Goal: Find specific page/section: Find specific page/section

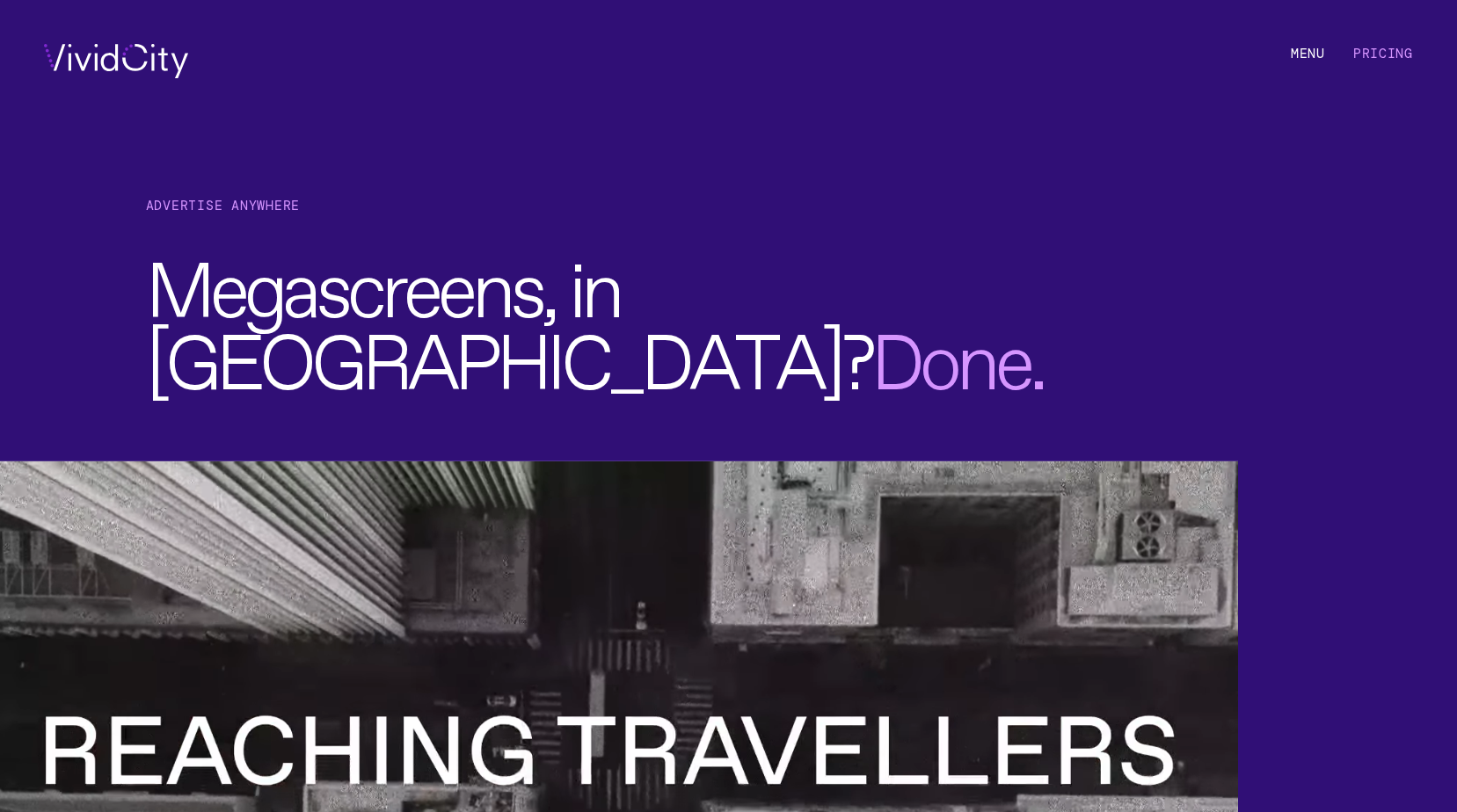
click at [1313, 56] on li "M e n u" at bounding box center [1307, 61] width 34 height 34
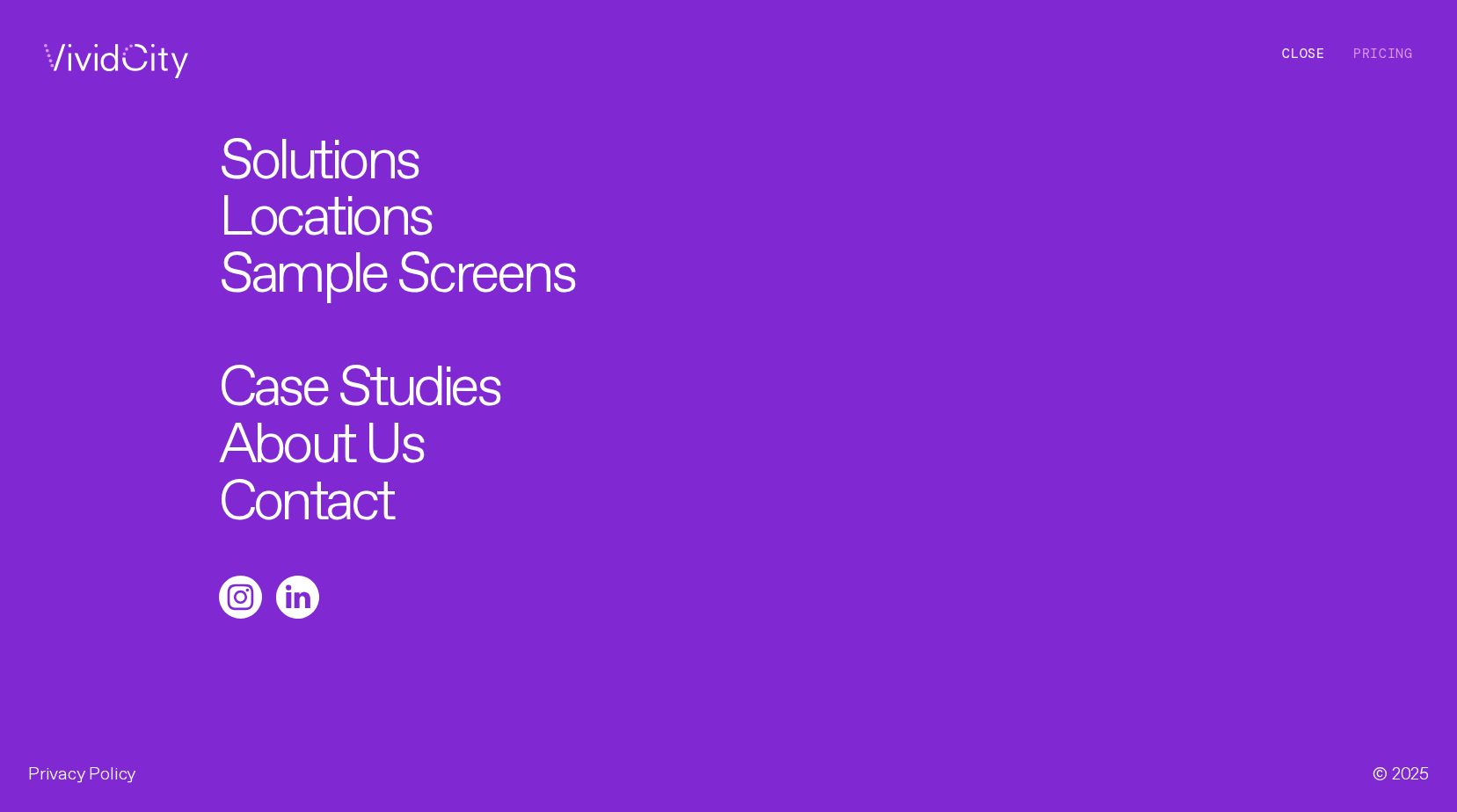
click at [319, 199] on link "Locations" at bounding box center [325, 207] width 212 height 57
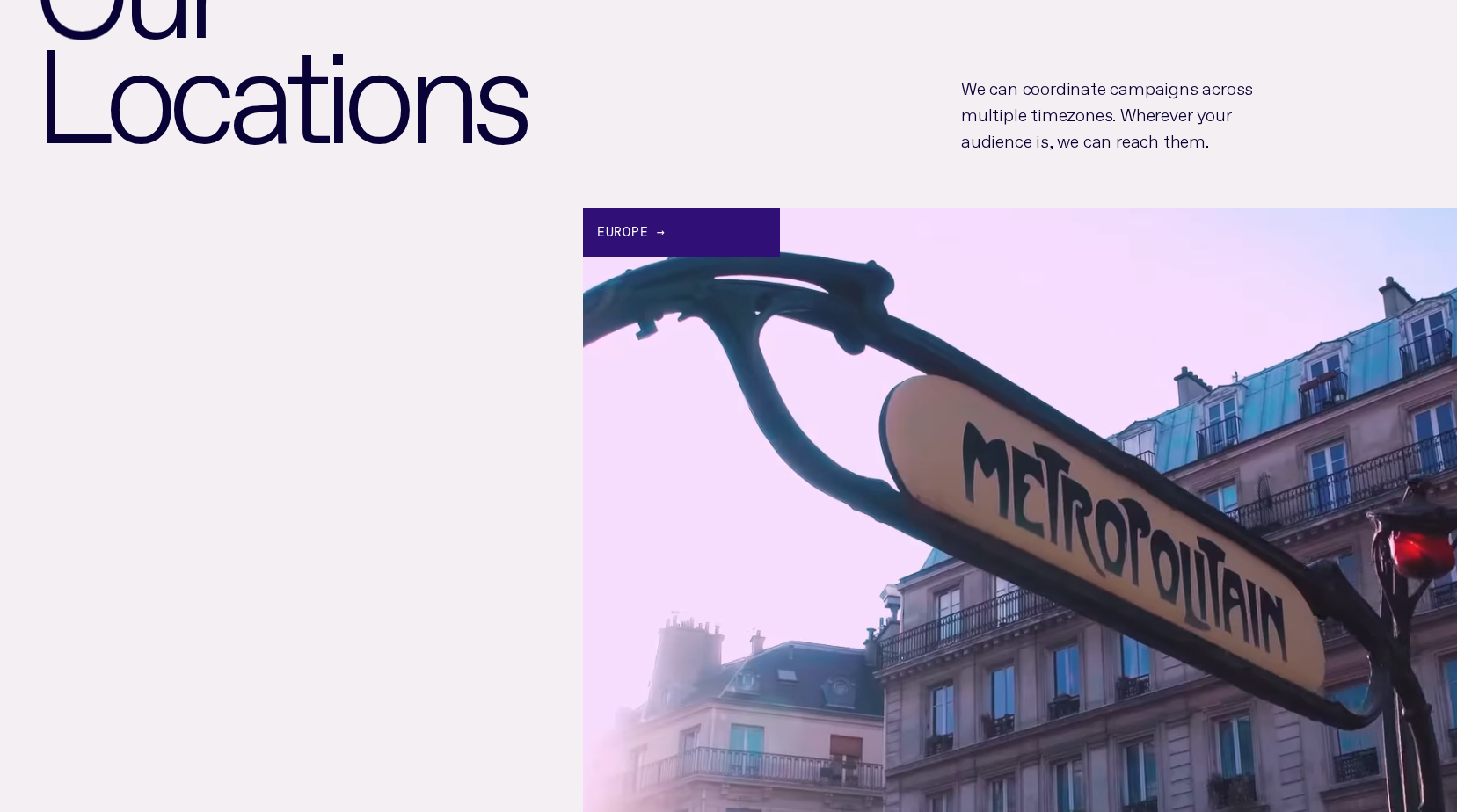
scroll to position [264, 0]
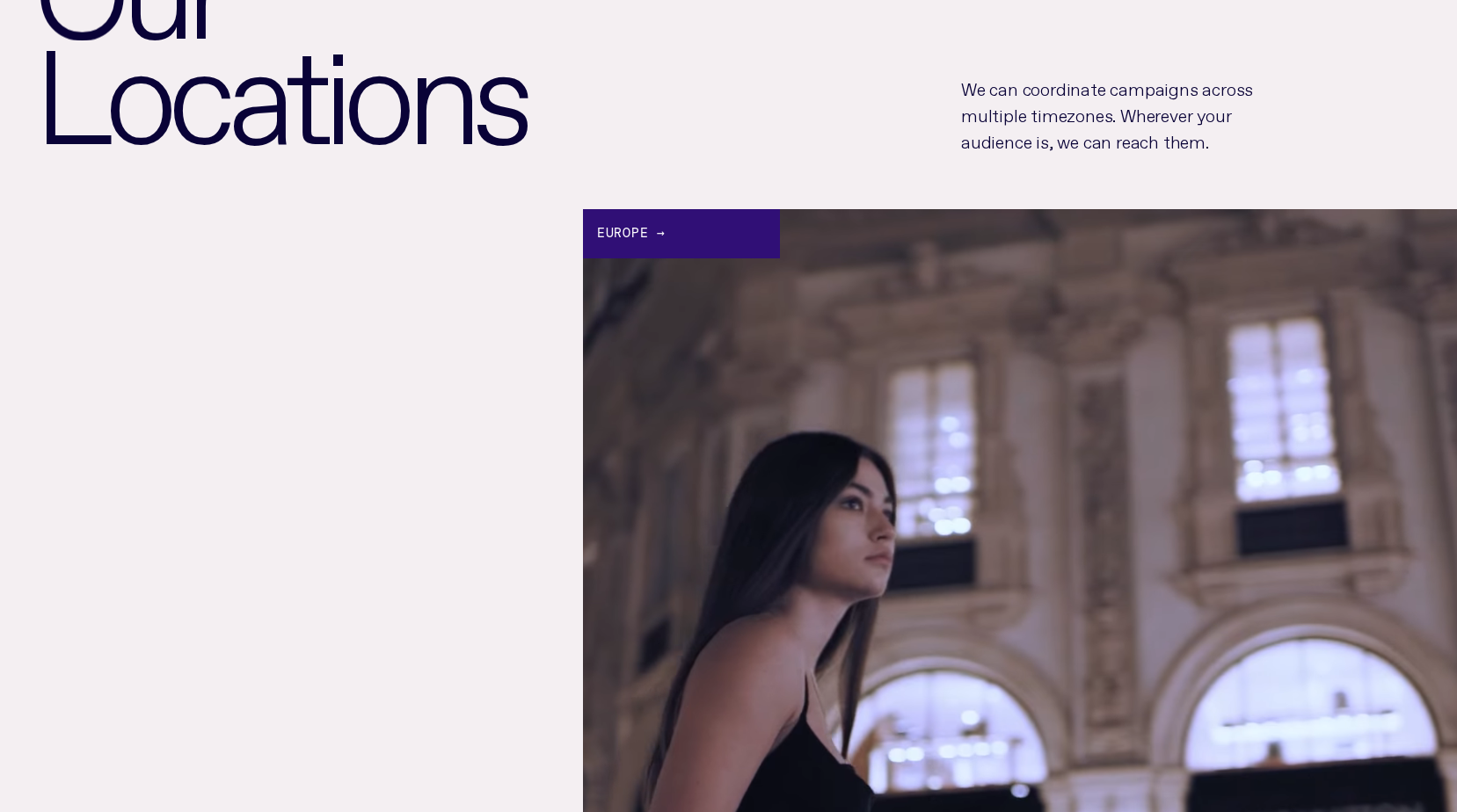
click at [668, 246] on div "Europe →" at bounding box center [681, 234] width 197 height 49
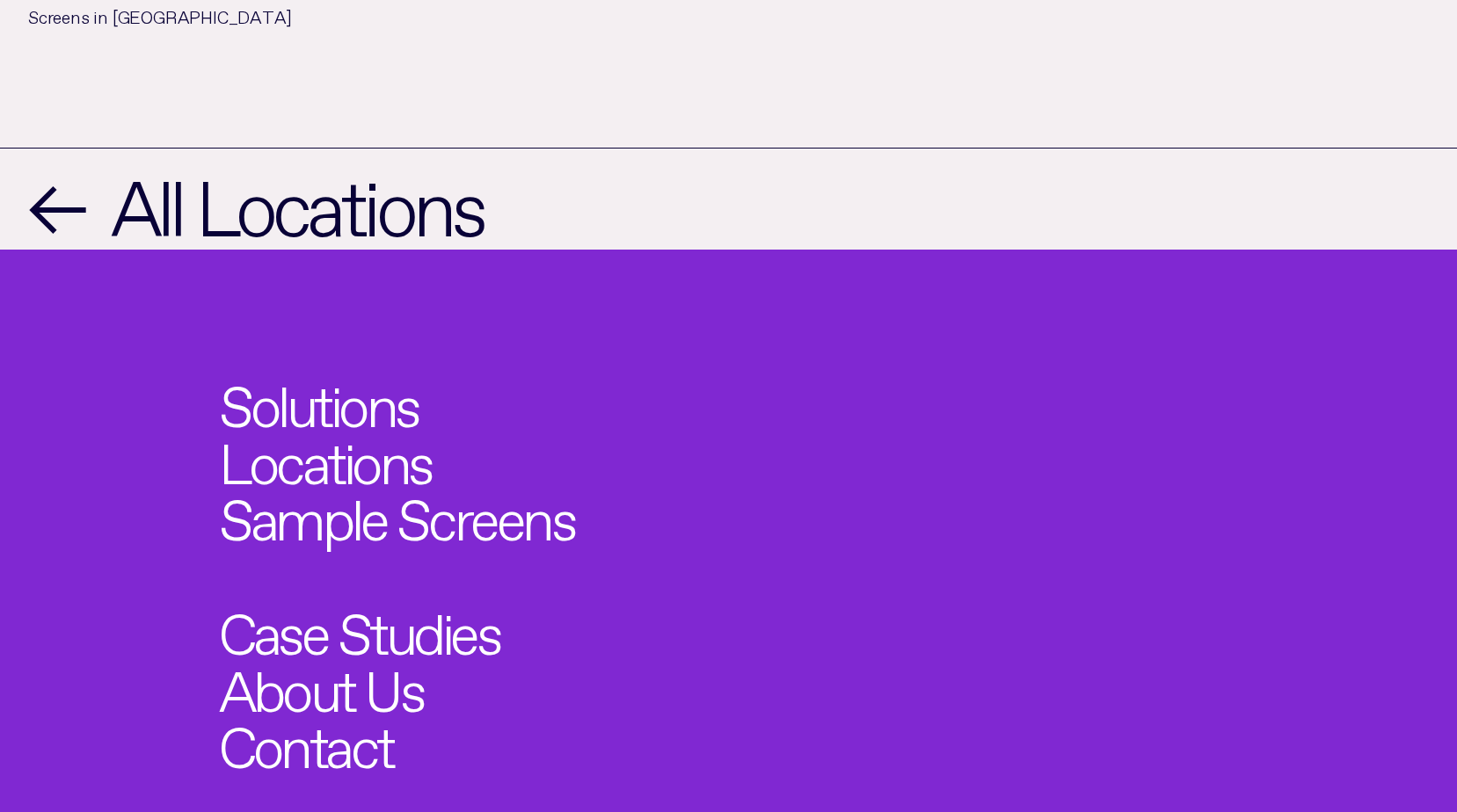
scroll to position [4132, 0]
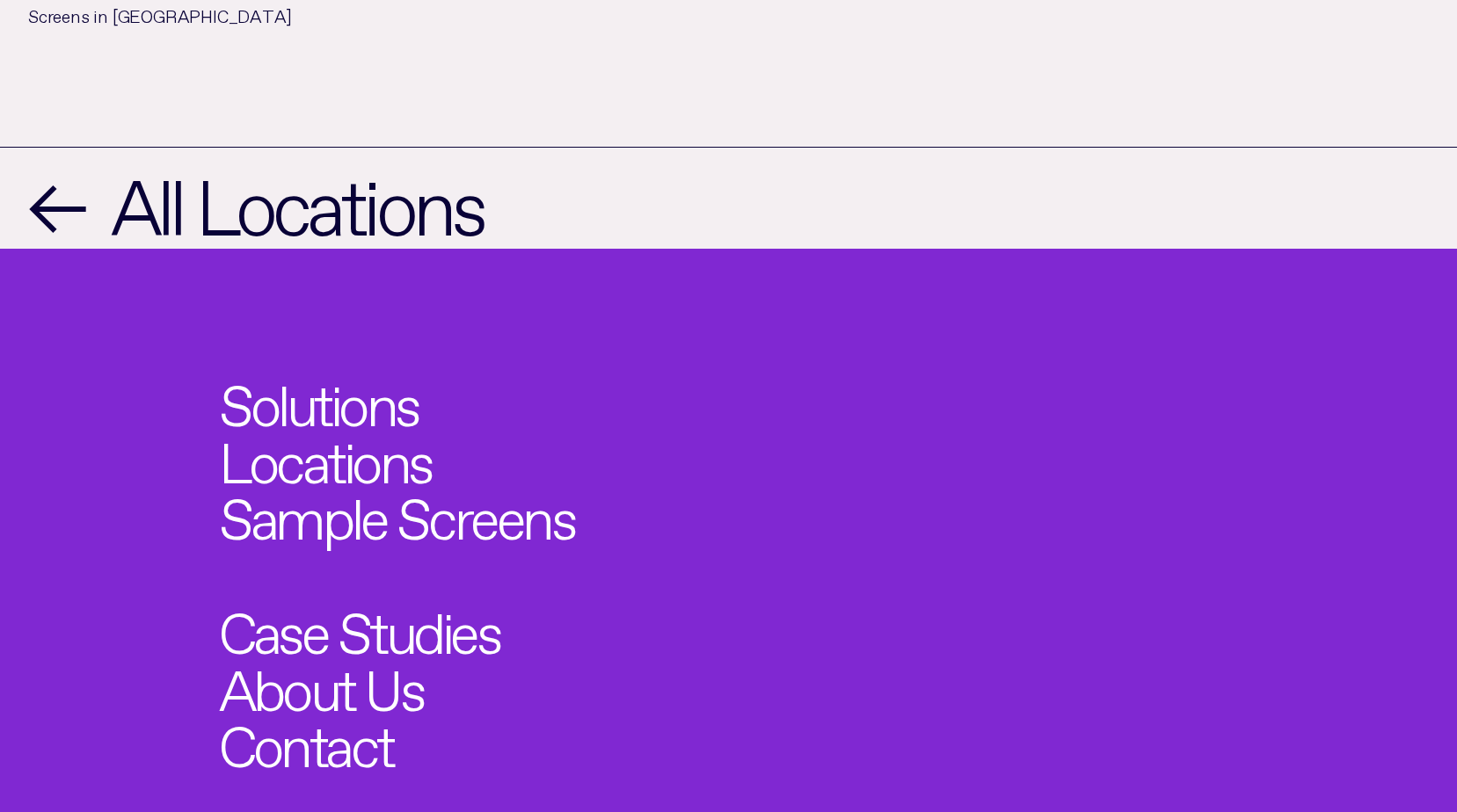
click at [376, 655] on link "About Us" at bounding box center [322, 684] width 205 height 57
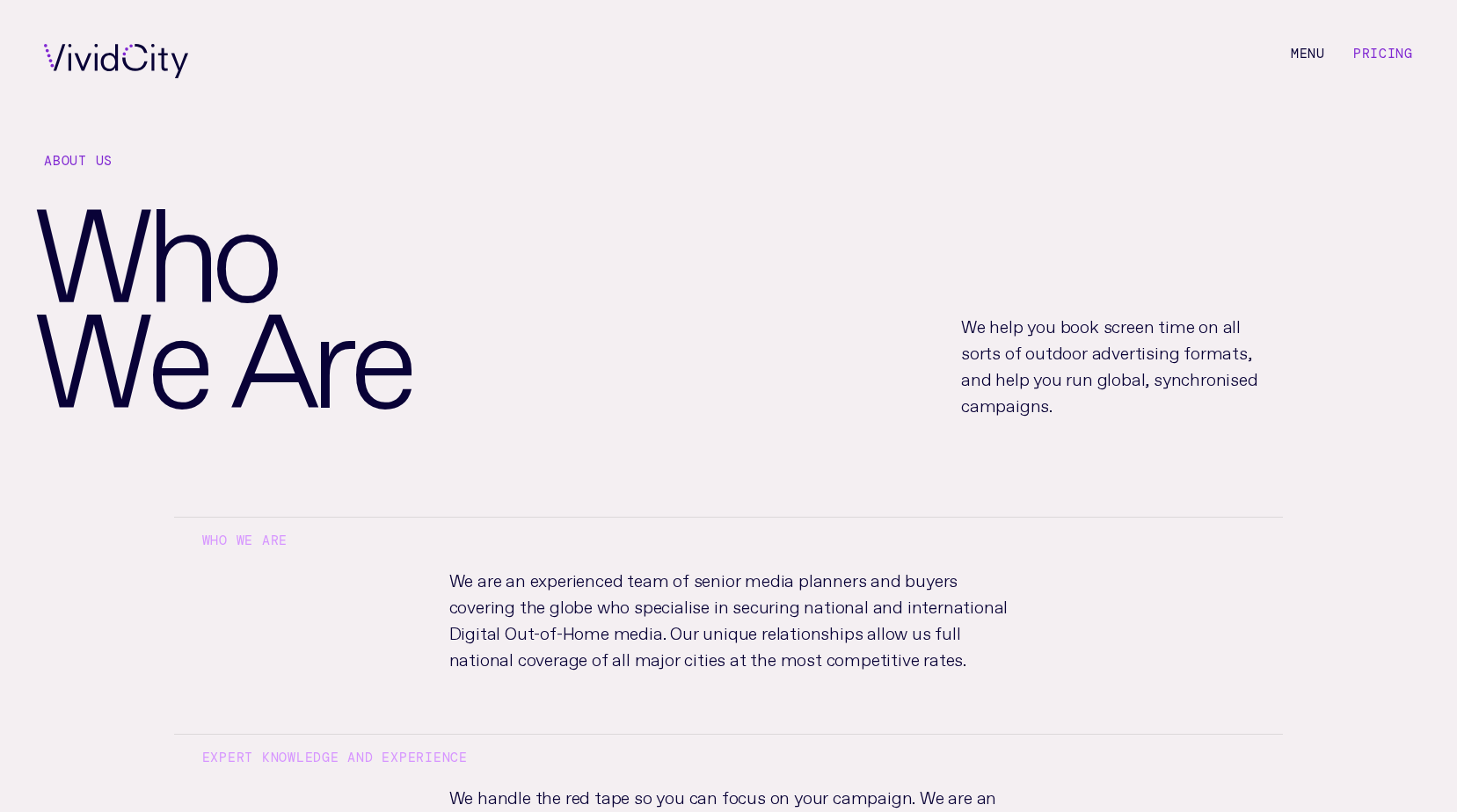
scroll to position [4132, 0]
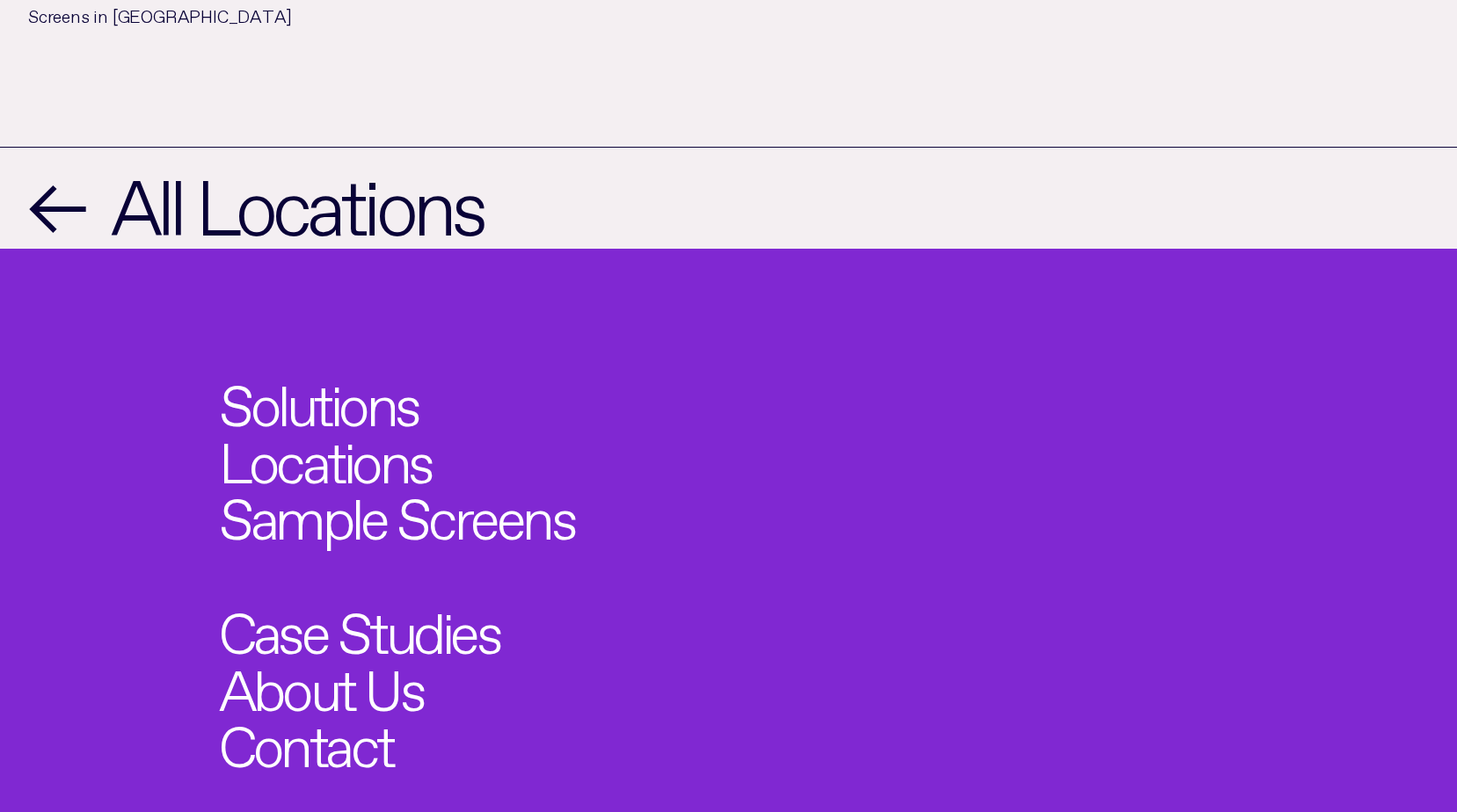
click at [271, 711] on link "Contact" at bounding box center [306, 740] width 174 height 57
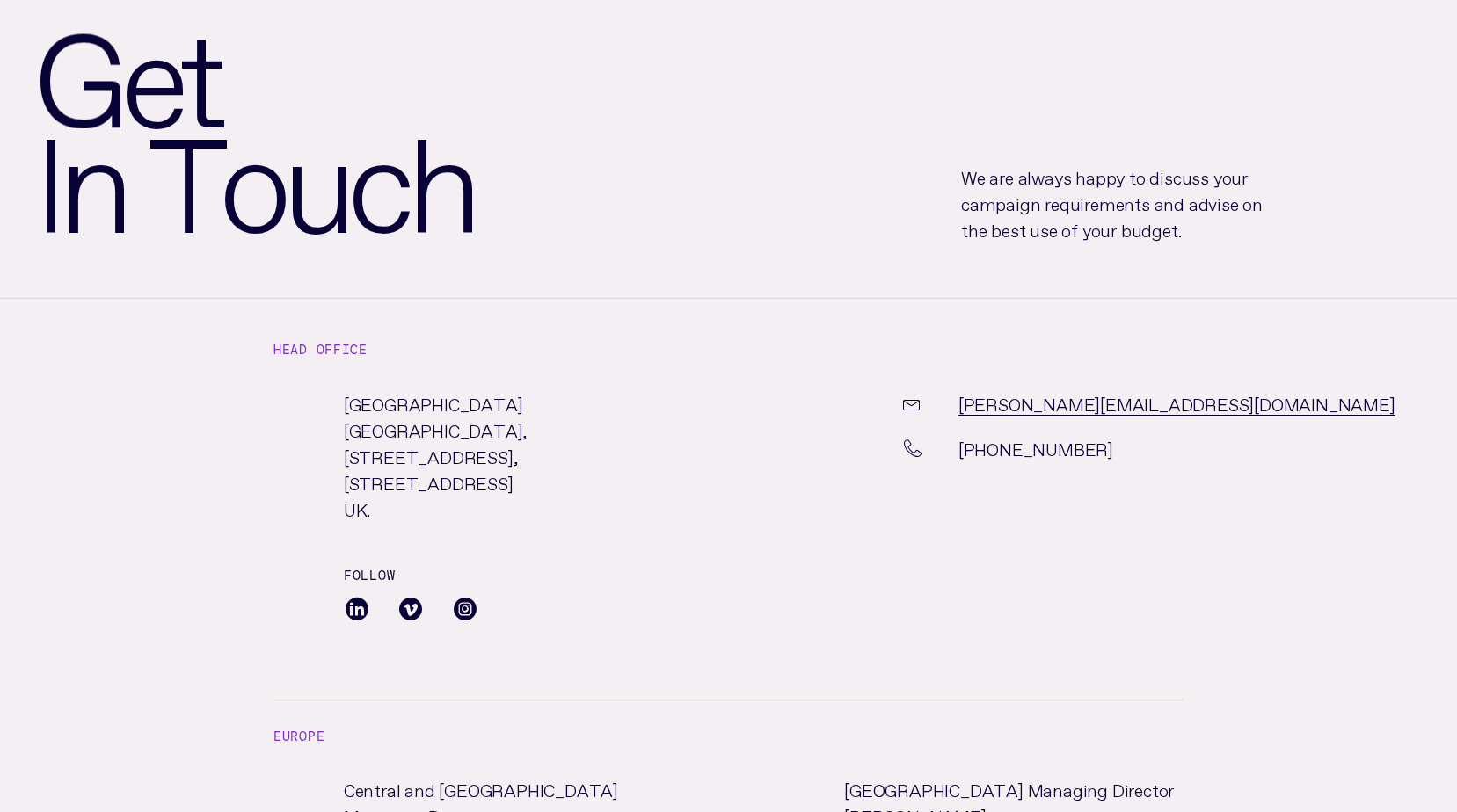
scroll to position [176, 0]
click at [357, 610] on span at bounding box center [357, 609] width 27 height 40
